Goal: Find specific page/section: Find specific page/section

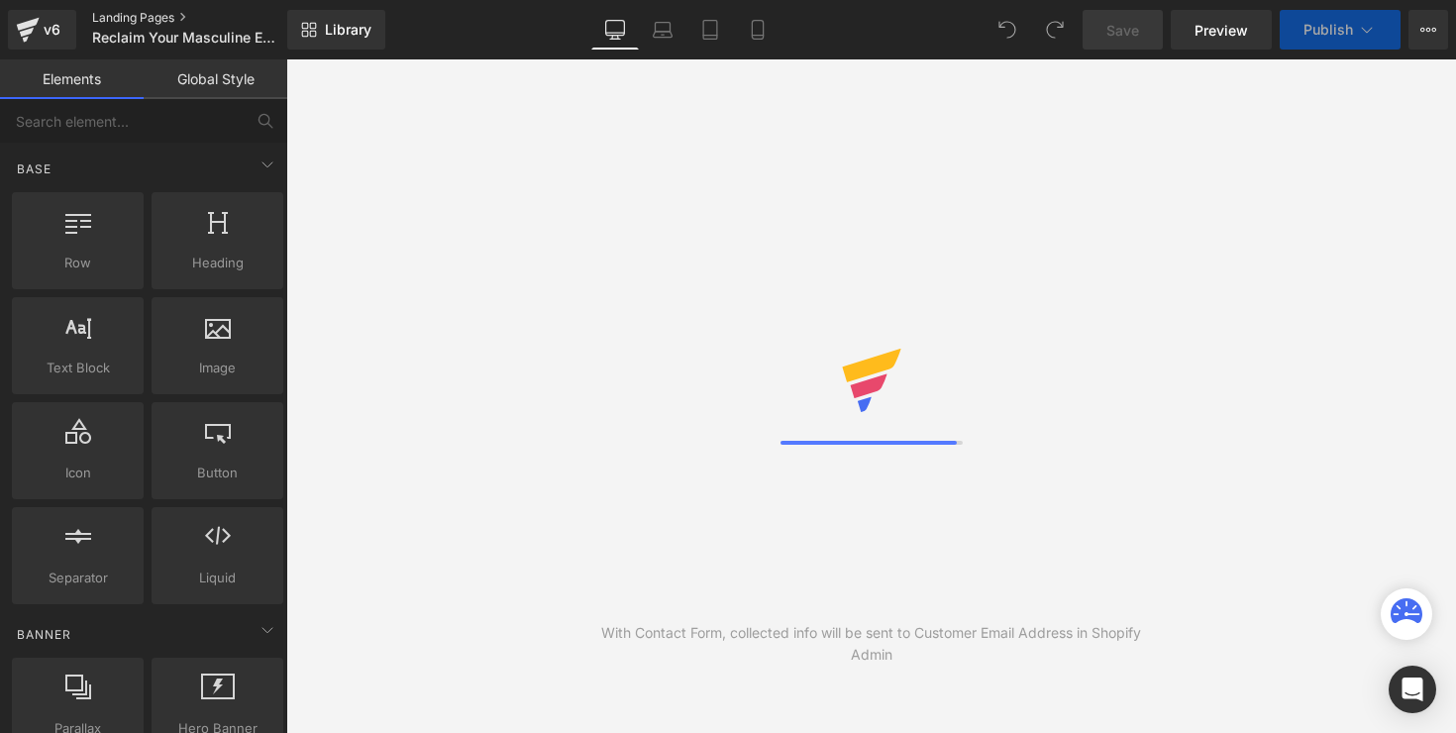
click at [136, 14] on link "Landing Pages" at bounding box center [205, 18] width 226 height 16
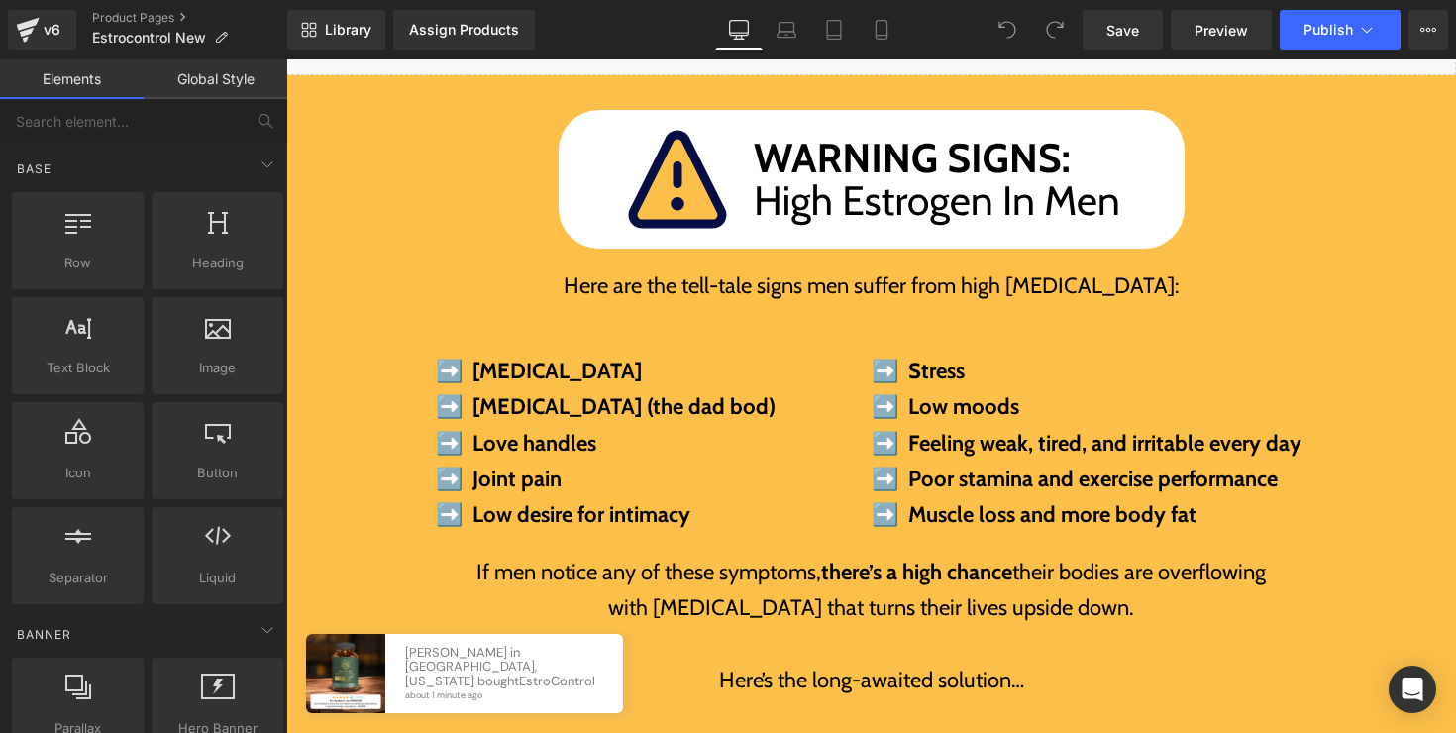
scroll to position [779, 0]
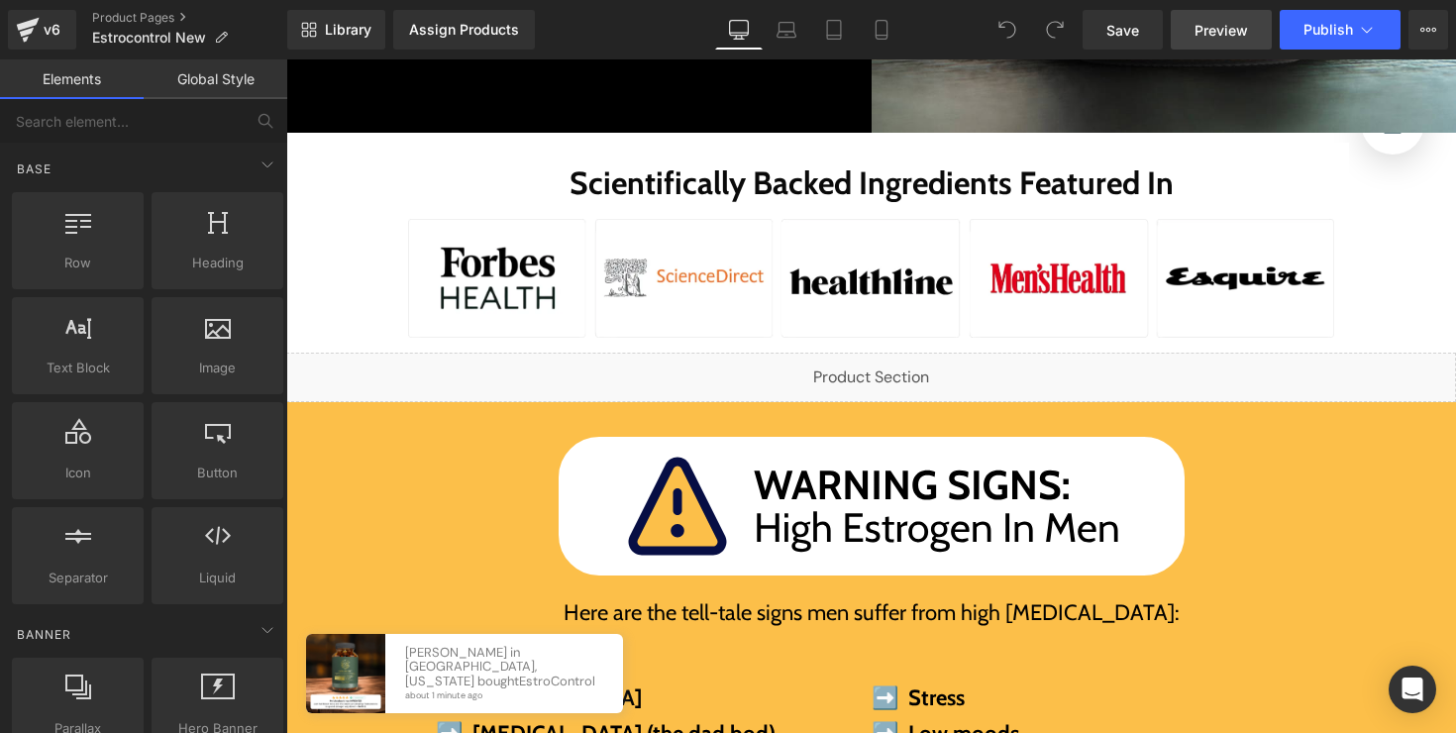
click at [1206, 26] on span "Preview" at bounding box center [1220, 30] width 53 height 21
